Goal: Transaction & Acquisition: Purchase product/service

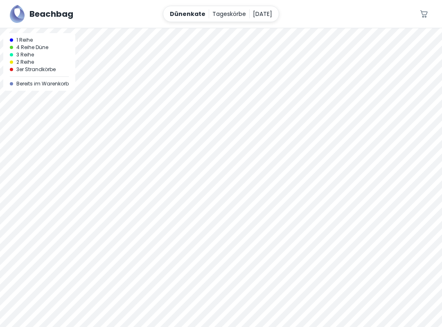
click at [302, 28] on div at bounding box center [221, 28] width 442 height 0
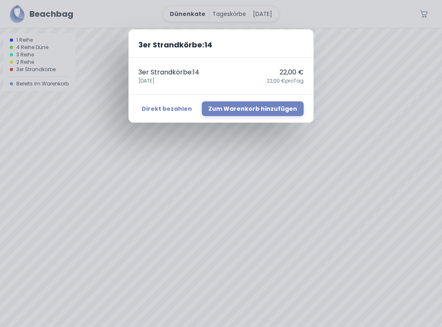
click at [220, 176] on div "3er Strandkörbe : 14 3er Strandkörbe : 14 22,00 € [DATE],00 € pro Tag Direkt be…" at bounding box center [221, 163] width 442 height 327
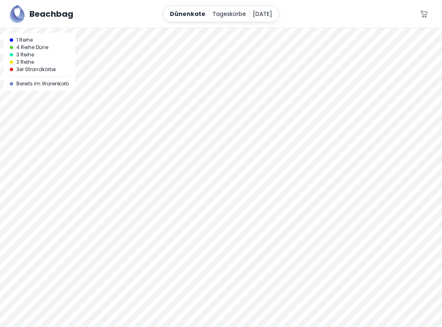
click at [300, 28] on div at bounding box center [221, 28] width 442 height 0
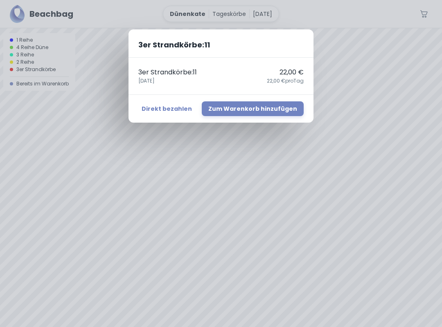
click at [241, 105] on button "Zum Warenkorb hinzufügen" at bounding box center [253, 108] width 102 height 15
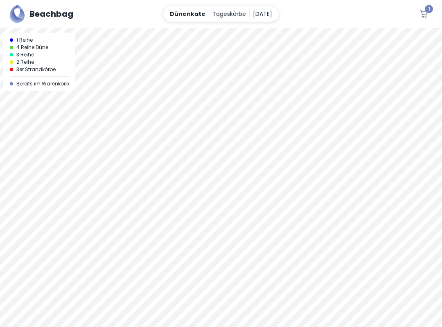
click at [280, 28] on div at bounding box center [221, 28] width 442 height 0
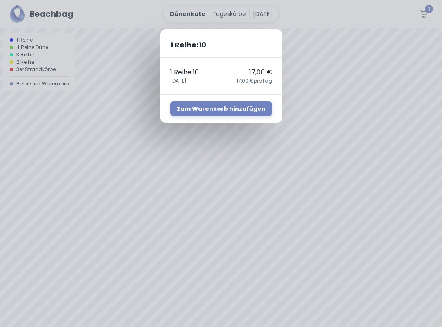
click at [204, 154] on div "1 Reihe : 10 1 Reihe : 10 17,00 € [DATE],00 € pro Tag Zum Warenkorb hinzufügen" at bounding box center [221, 163] width 442 height 327
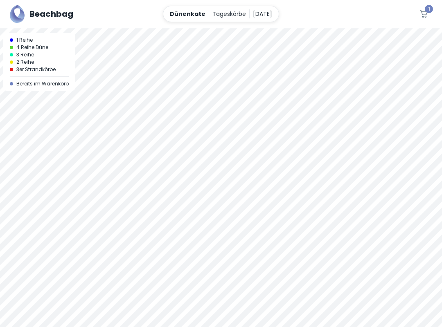
click at [280, 28] on div at bounding box center [221, 28] width 442 height 0
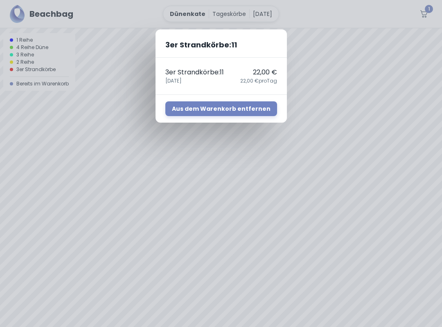
click at [212, 114] on button "Aus dem Warenkorb entfernen" at bounding box center [221, 108] width 112 height 15
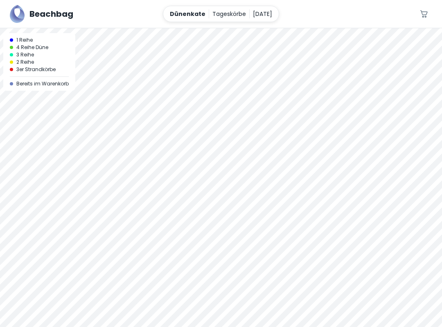
click at [287, 28] on div at bounding box center [221, 28] width 442 height 0
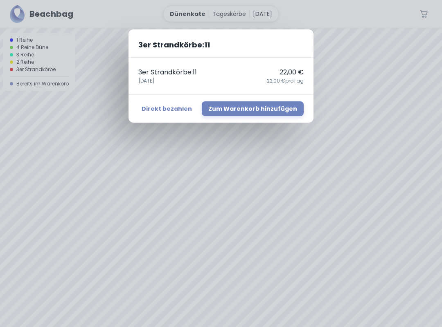
click at [237, 112] on button "Zum Warenkorb hinzufügen" at bounding box center [253, 108] width 102 height 15
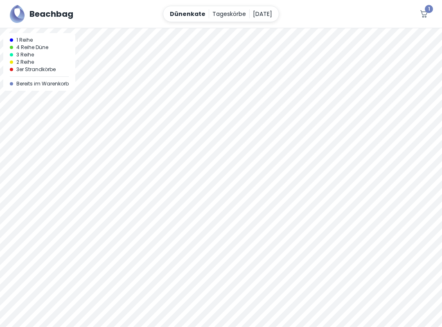
click at [38, 88] on div "1 Reihe 4 Reihe Düne 3 Reihe 2 Reihe 3er Strandkörbe Bereits im Warenkorb" at bounding box center [39, 62] width 72 height 58
click at [145, 212] on div at bounding box center [221, 177] width 442 height 299
click at [325, 223] on div at bounding box center [221, 177] width 442 height 299
click at [284, 28] on div at bounding box center [221, 28] width 442 height 0
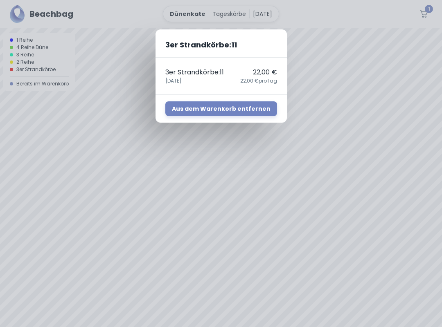
click at [213, 74] on p "3er Strandkörbe : 11" at bounding box center [194, 72] width 58 height 10
click at [219, 50] on h2 "3er Strandkörbe : 11" at bounding box center [220, 43] width 131 height 28
click at [219, 18] on div "3er Strandkörbe : 11 3er Strandkörbe : 11 22,00 € [DATE],00 € pro Tag Aus dem W…" at bounding box center [221, 163] width 442 height 327
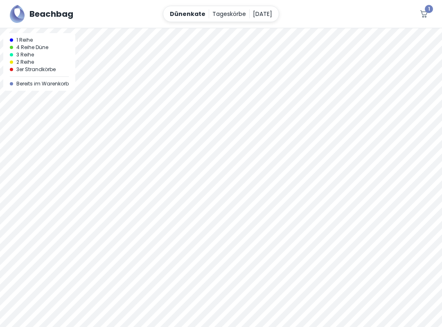
click at [180, 18] on p "Dünenkate" at bounding box center [188, 13] width 36 height 9
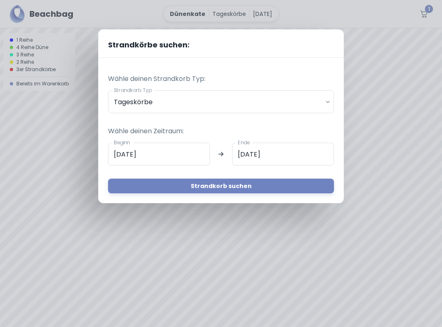
click at [244, 187] on button "Strandkorb suchen" at bounding box center [221, 186] width 226 height 15
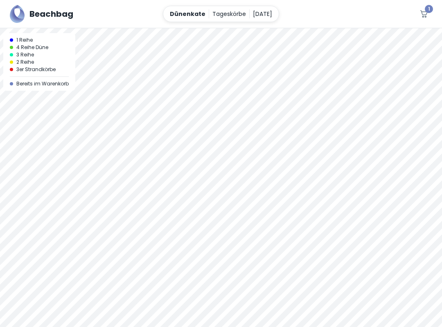
click at [286, 28] on div at bounding box center [221, 28] width 442 height 0
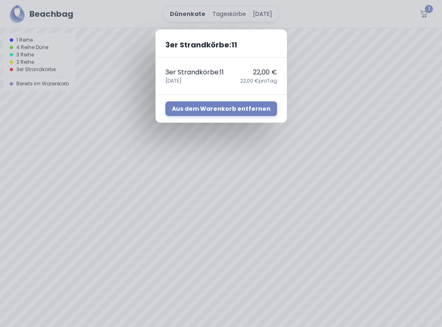
click at [182, 170] on div "3er Strandkörbe : 11 3er Strandkörbe : 11 22,00 € [DATE],00 € pro Tag Aus dem W…" at bounding box center [221, 163] width 442 height 327
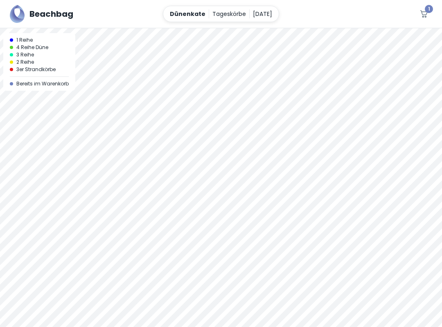
click at [429, 12] on span "1" at bounding box center [429, 9] width 8 height 8
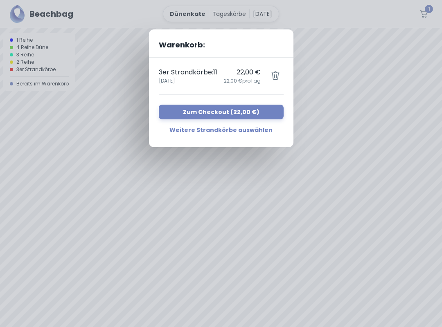
click at [235, 115] on button "Zum Checkout ( 22,00 € )" at bounding box center [221, 112] width 125 height 15
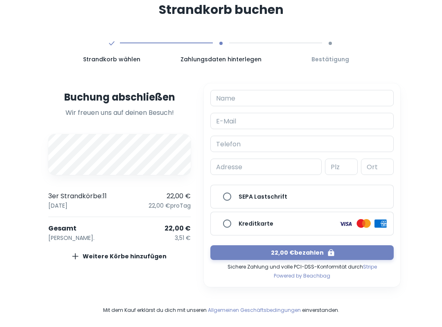
scroll to position [22, 0]
click at [292, 102] on input "Name" at bounding box center [301, 98] width 183 height 16
type input "[PERSON_NAME]"
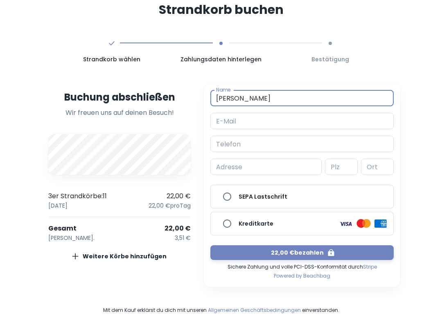
type input "[EMAIL_ADDRESS][DOMAIN_NAME]"
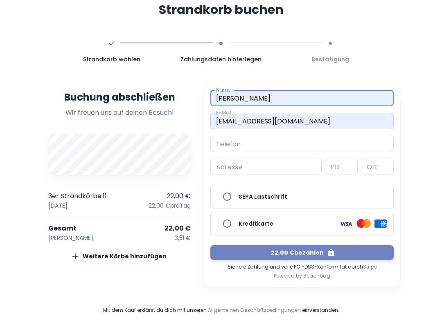
type input "015157475452"
type input "[STREET_ADDRESS]"
type input "40625"
type input "[GEOGRAPHIC_DATA]"
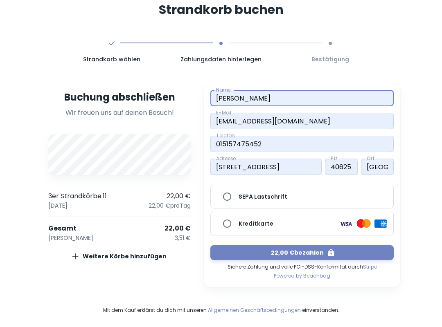
click at [229, 225] on input "Kreditkarte" at bounding box center [227, 224] width 16 height 16
radio input "true"
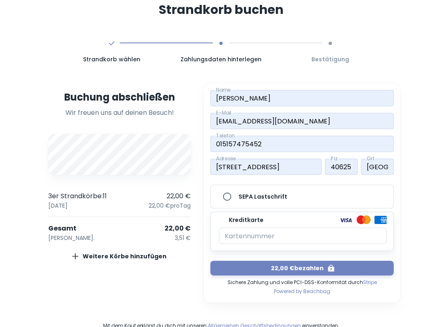
scroll to position [14, 0]
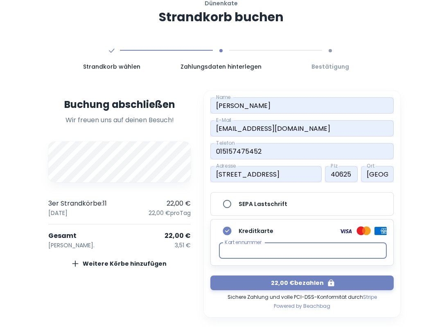
click at [316, 282] on button "22,00 € bezahlen" at bounding box center [301, 283] width 183 height 15
